Goal: Book appointment/travel/reservation

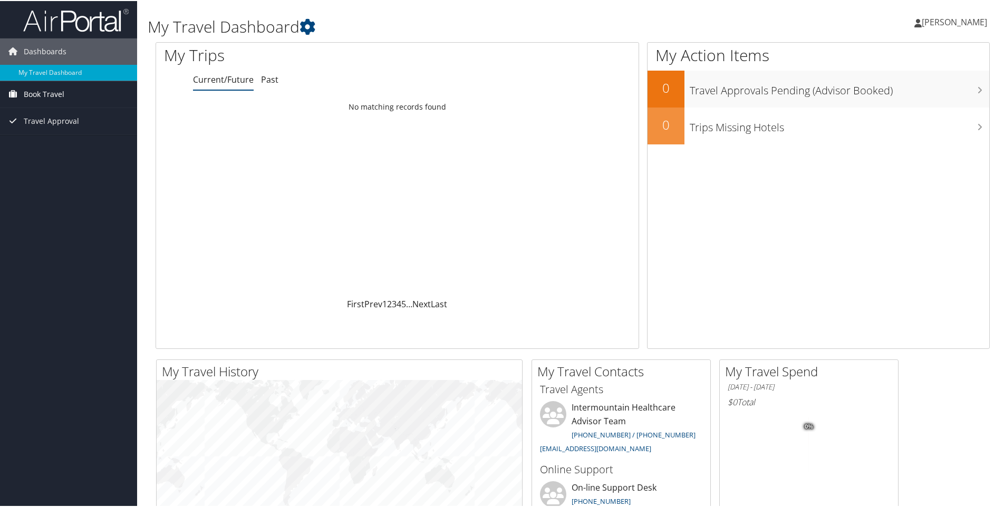
click at [58, 91] on span "Book Travel" at bounding box center [44, 93] width 41 height 26
click at [58, 131] on link "Book/Manage Online Trips" at bounding box center [68, 130] width 137 height 16
